Goal: Navigation & Orientation: Find specific page/section

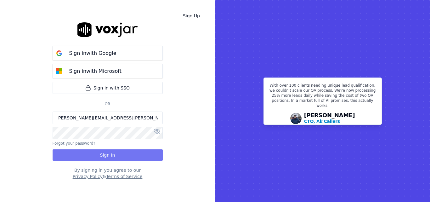
click at [122, 157] on button "Sign In" at bounding box center [108, 154] width 110 height 11
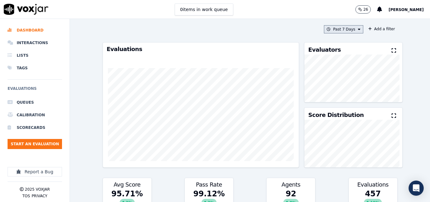
click at [339, 27] on button "Past 7 Days" at bounding box center [343, 29] width 39 height 8
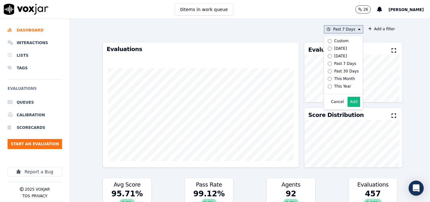
click at [335, 49] on div "[DATE]" at bounding box center [341, 48] width 13 height 5
click at [348, 107] on button "Add" at bounding box center [354, 102] width 12 height 10
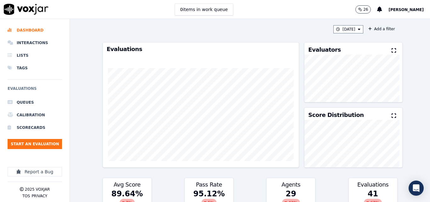
click at [392, 52] on icon at bounding box center [394, 50] width 4 height 5
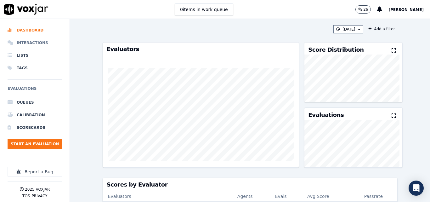
click at [37, 43] on li "Interactions" at bounding box center [35, 43] width 55 height 13
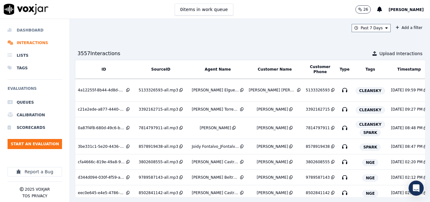
click at [37, 29] on li "Dashboard" at bounding box center [35, 30] width 55 height 13
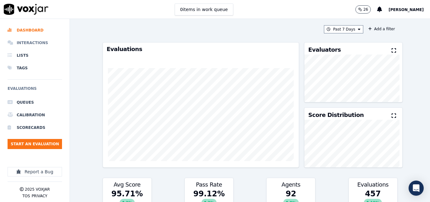
click at [31, 43] on li "Interactions" at bounding box center [35, 43] width 55 height 13
